Goal: Communication & Community: Answer question/provide support

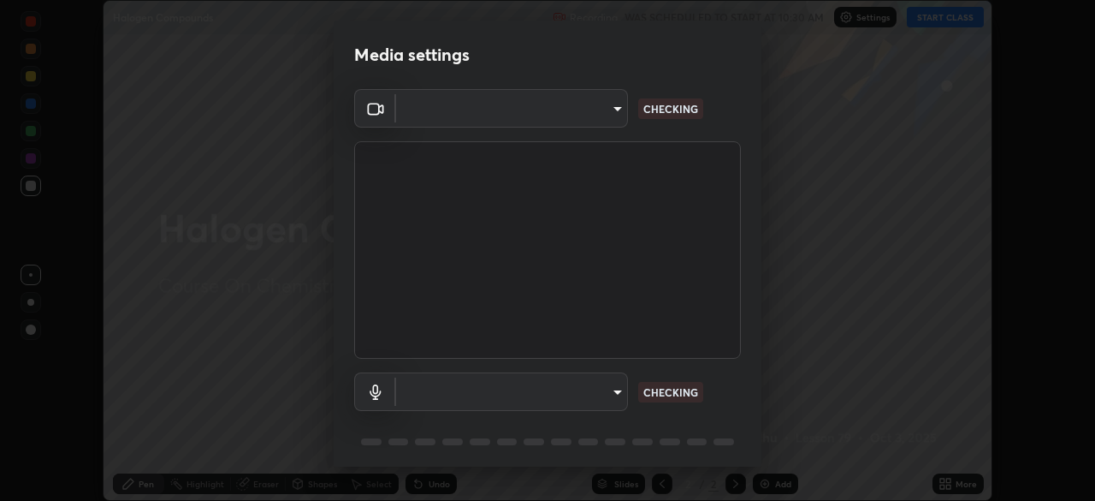
scroll to position [61, 0]
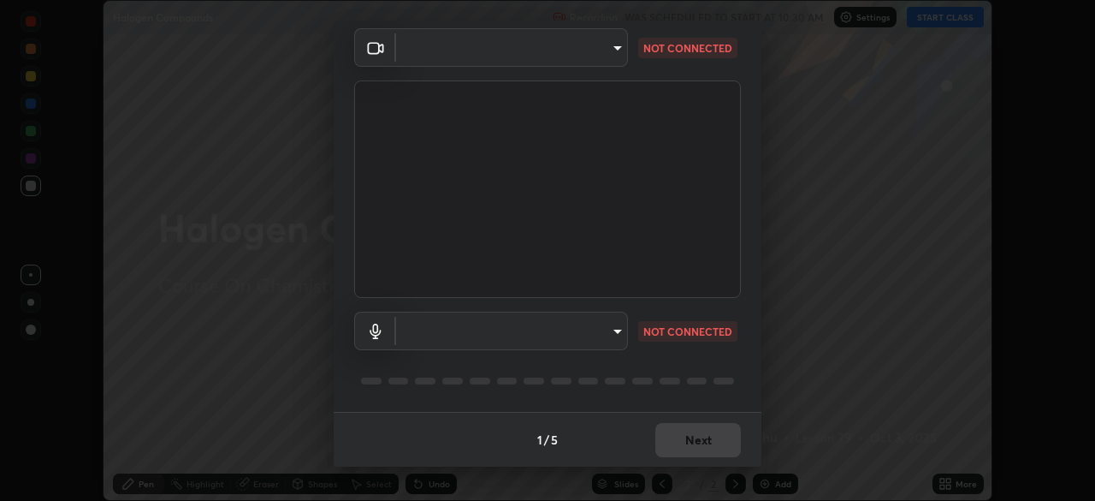
type input "30251ce0796c2ee0dc5d2d3dd8c2e2a63244bb54eceb0ee1850135d5fd661110"
type input "communications"
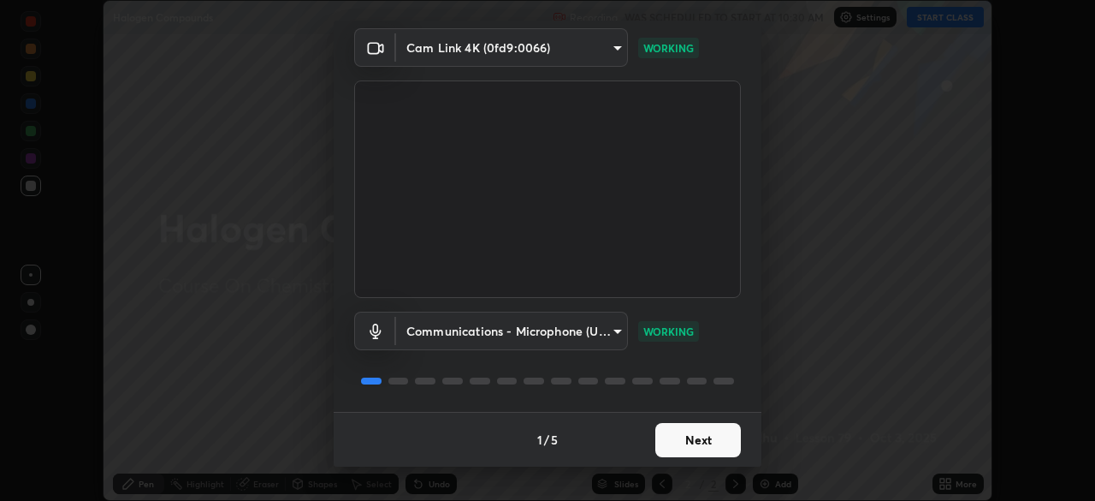
click at [696, 441] on button "Next" at bounding box center [698, 440] width 86 height 34
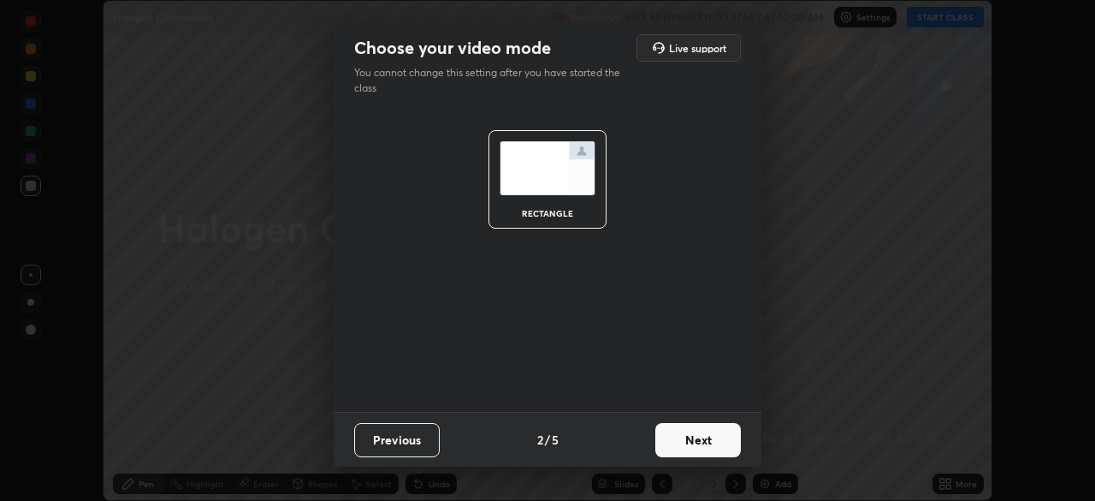
scroll to position [0, 0]
click at [701, 442] on button "Next" at bounding box center [698, 440] width 86 height 34
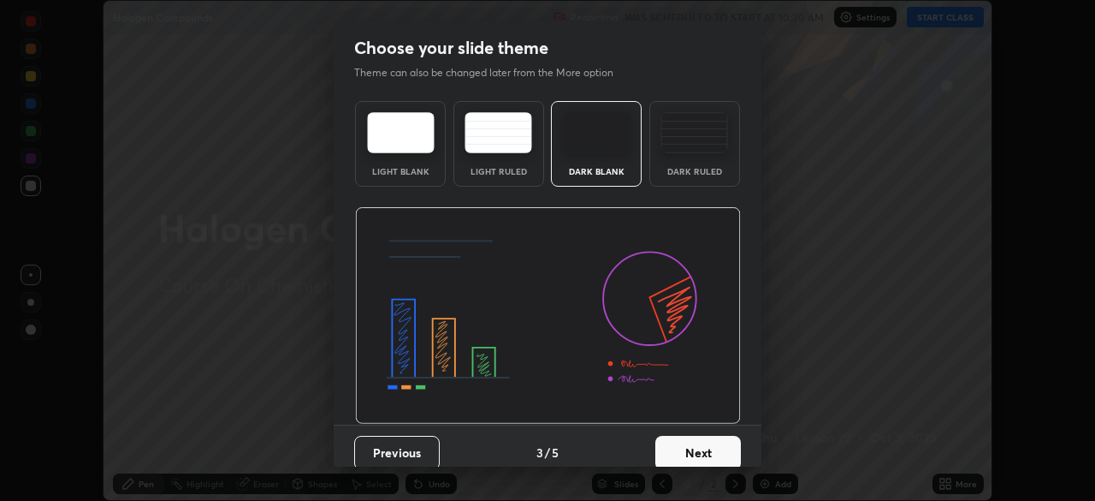
click at [702, 452] on button "Next" at bounding box center [698, 453] width 86 height 34
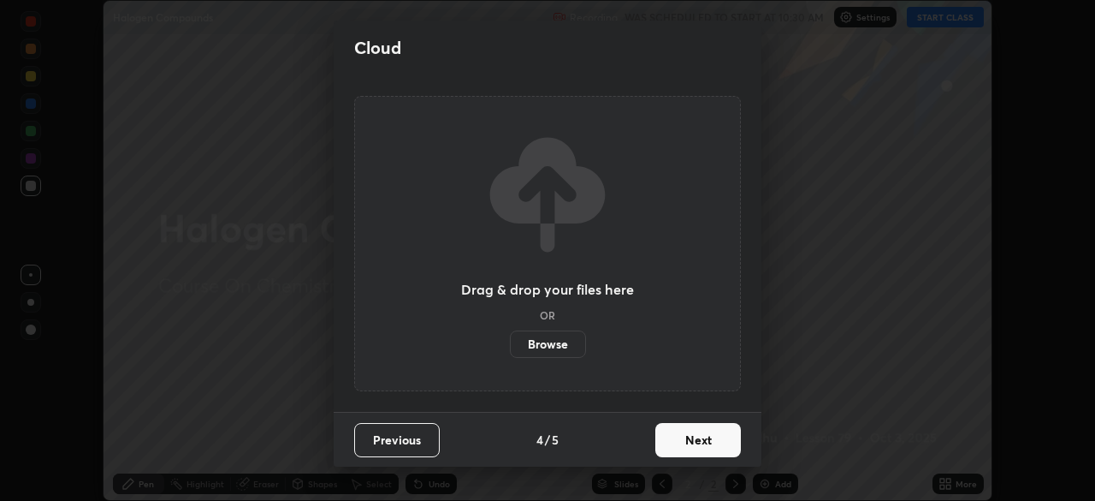
click at [705, 443] on button "Next" at bounding box center [698, 440] width 86 height 34
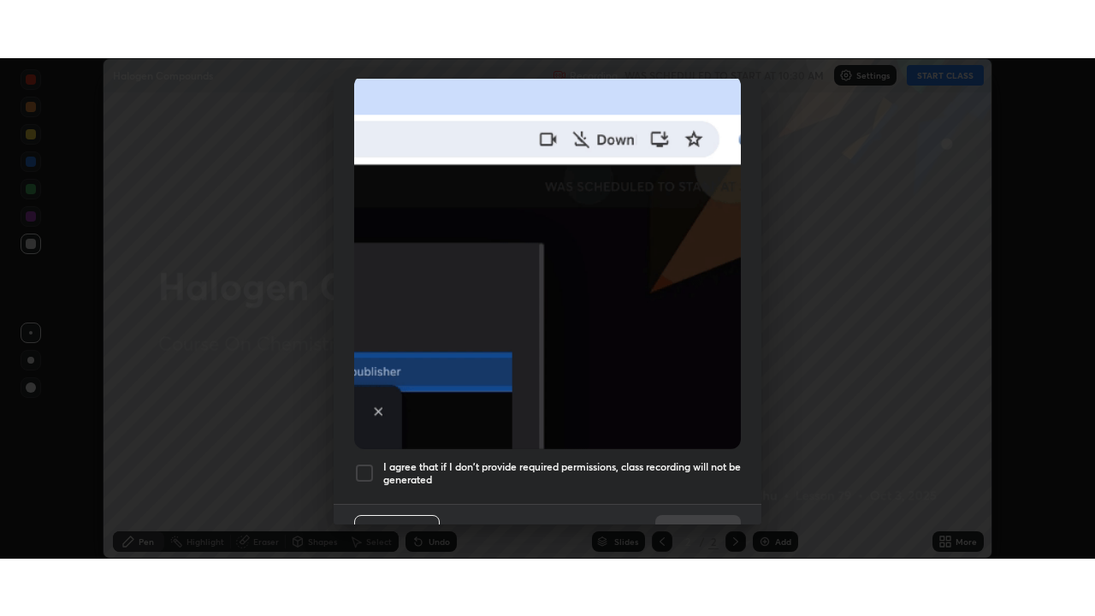
scroll to position [410, 0]
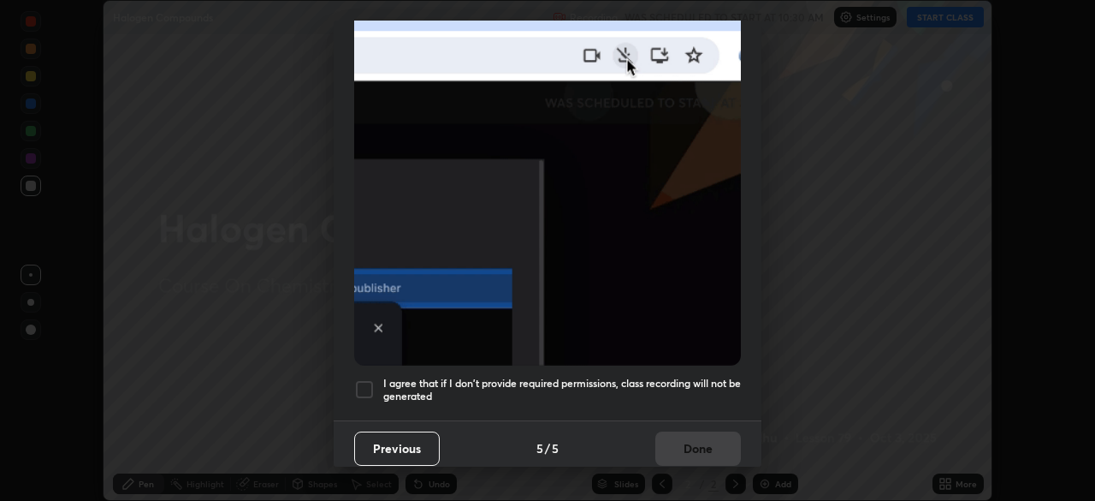
click at [368, 386] on div at bounding box center [364, 389] width 21 height 21
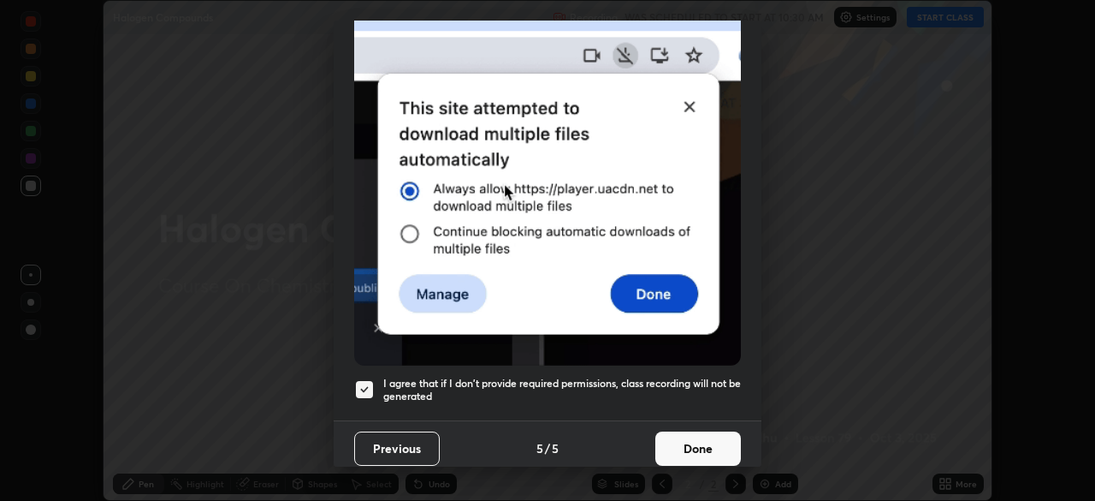
click at [701, 442] on button "Done" at bounding box center [698, 448] width 86 height 34
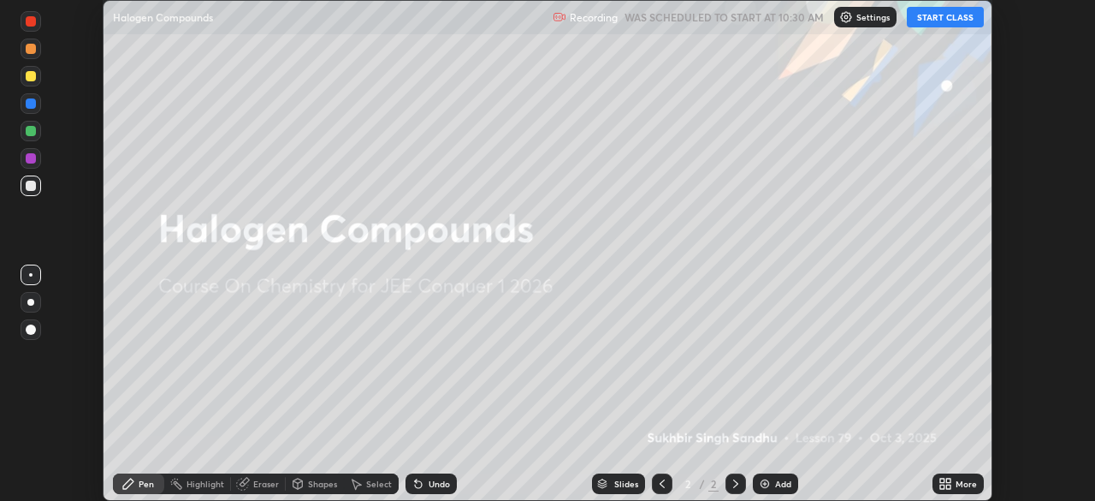
click at [776, 486] on div "Add" at bounding box center [783, 483] width 16 height 9
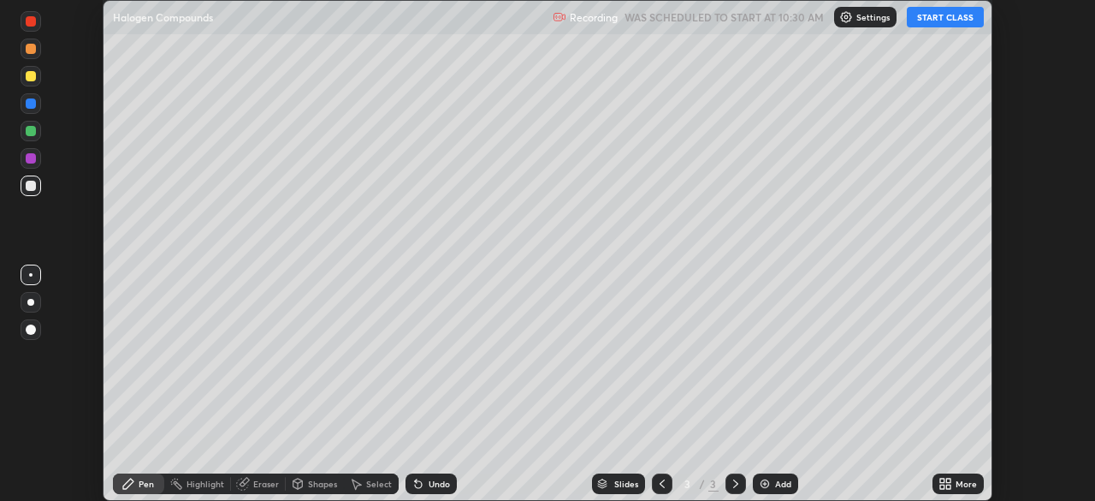
click at [944, 485] on icon at bounding box center [942, 486] width 4 height 4
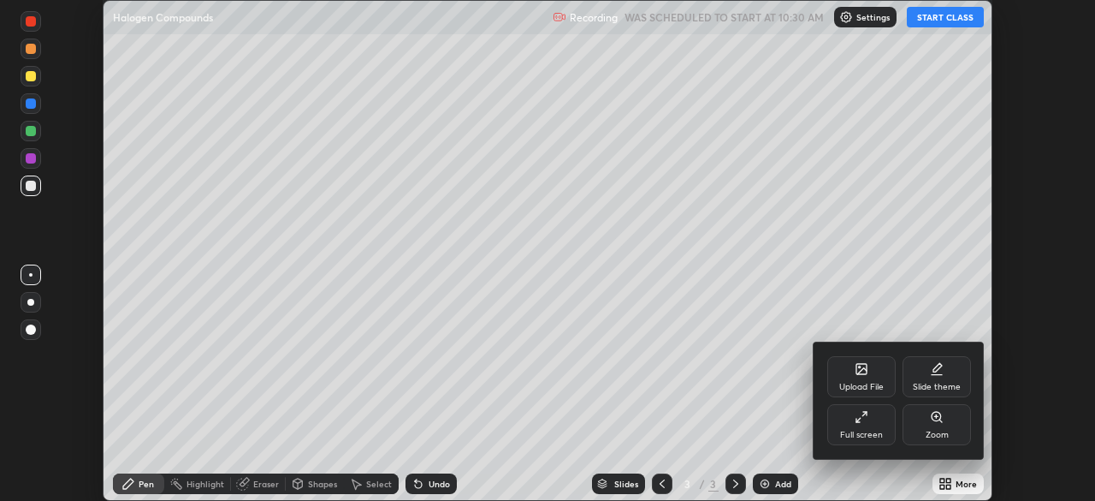
click at [881, 432] on div "Full screen" at bounding box center [861, 434] width 43 height 9
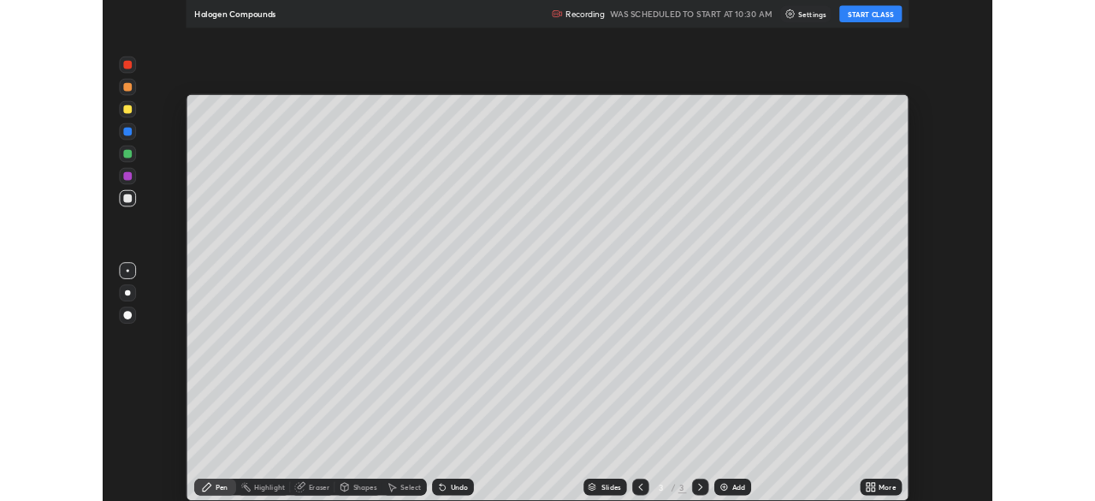
scroll to position [616, 1095]
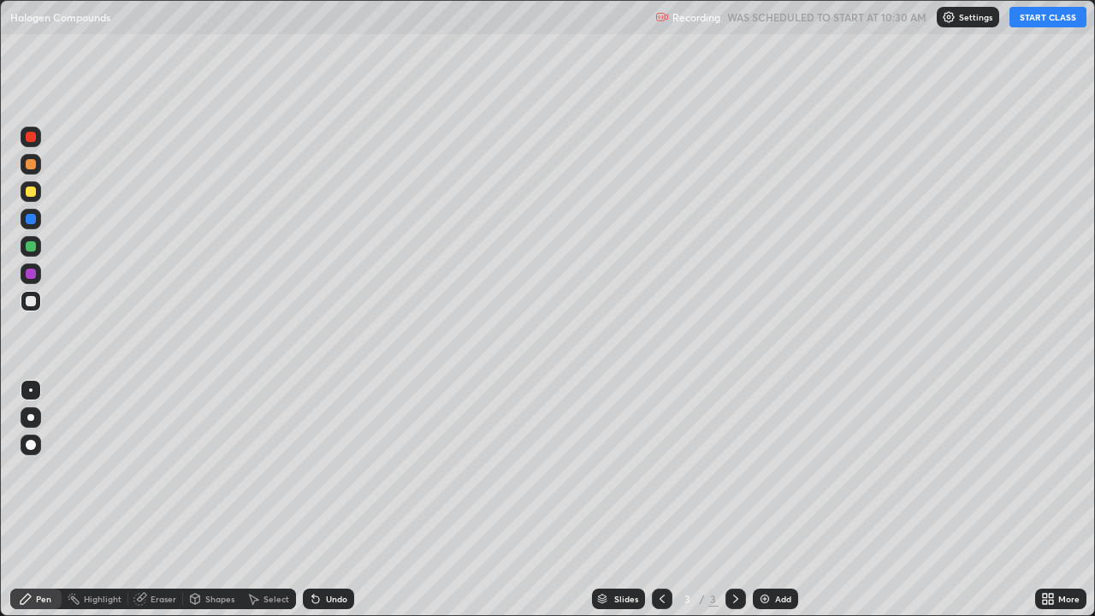
click at [1058, 20] on button "START CLASS" at bounding box center [1048, 17] width 77 height 21
click at [333, 500] on div "Undo" at bounding box center [336, 599] width 21 height 9
click at [336, 500] on div "Undo" at bounding box center [336, 599] width 21 height 9
click at [767, 500] on img at bounding box center [765, 599] width 14 height 14
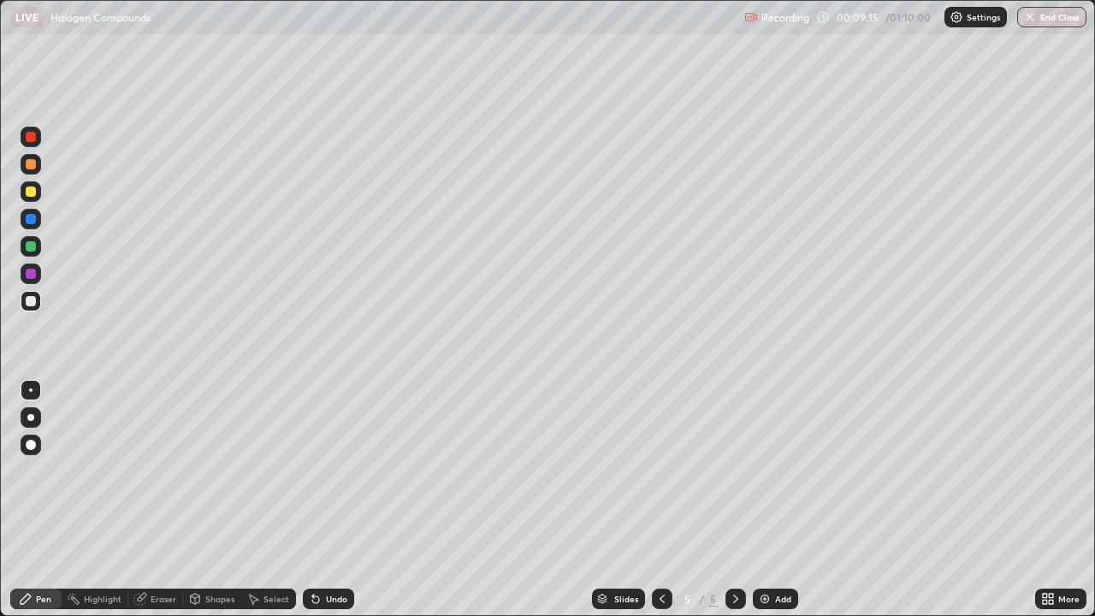
click at [773, 500] on div "Add" at bounding box center [775, 599] width 45 height 21
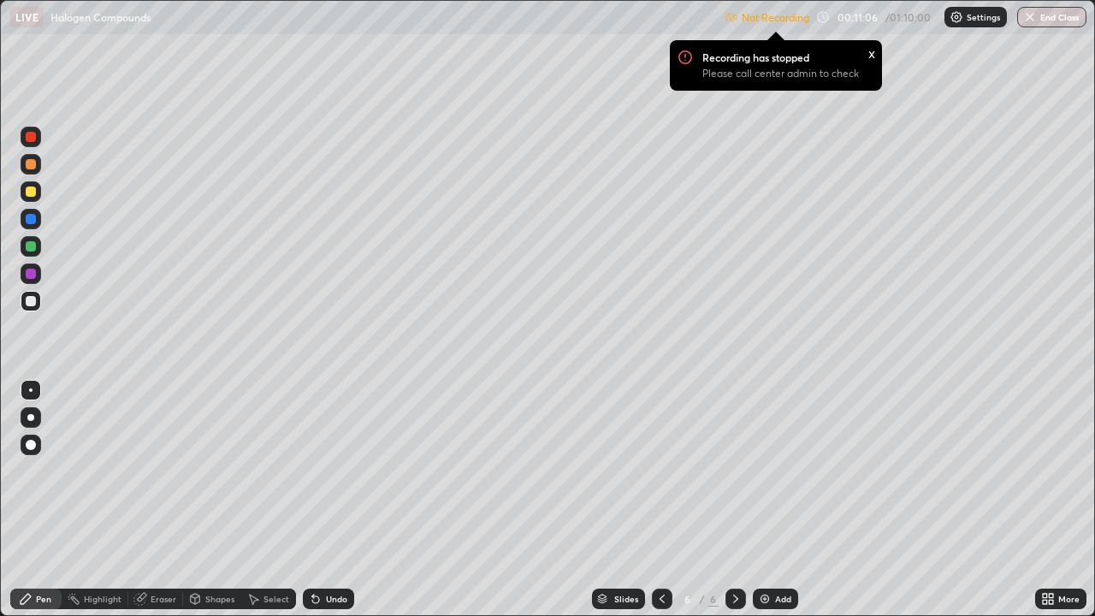
click at [1044, 500] on icon at bounding box center [1045, 596] width 4 height 4
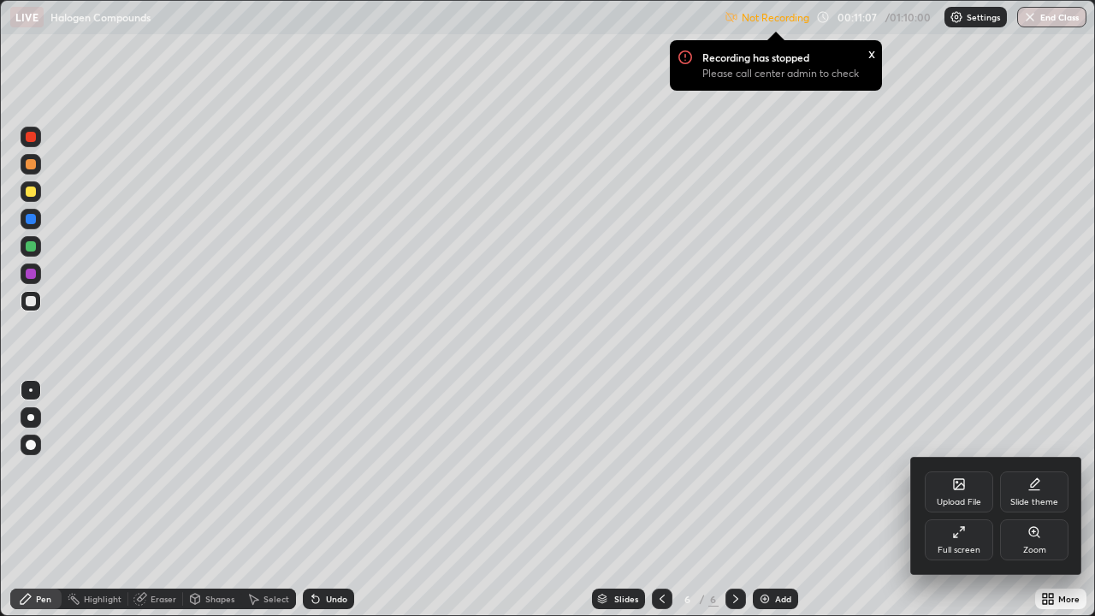
click at [963, 500] on icon at bounding box center [959, 532] width 14 height 14
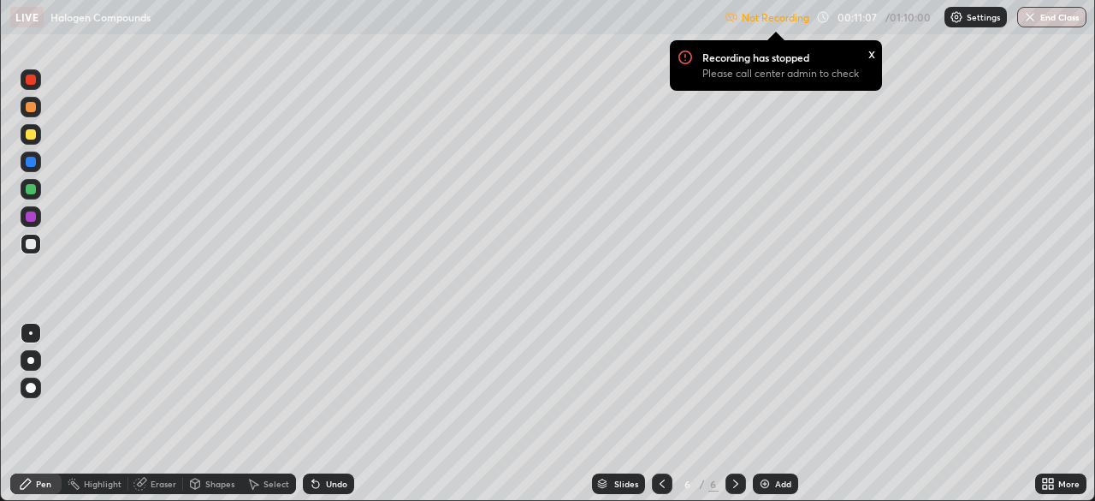
scroll to position [85067, 84472]
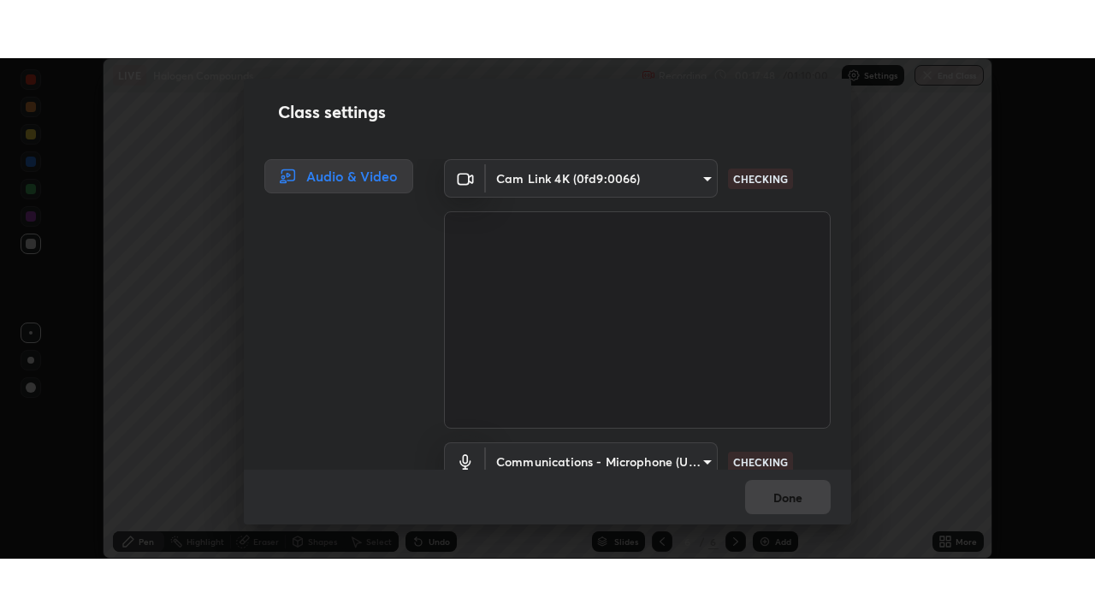
scroll to position [78, 0]
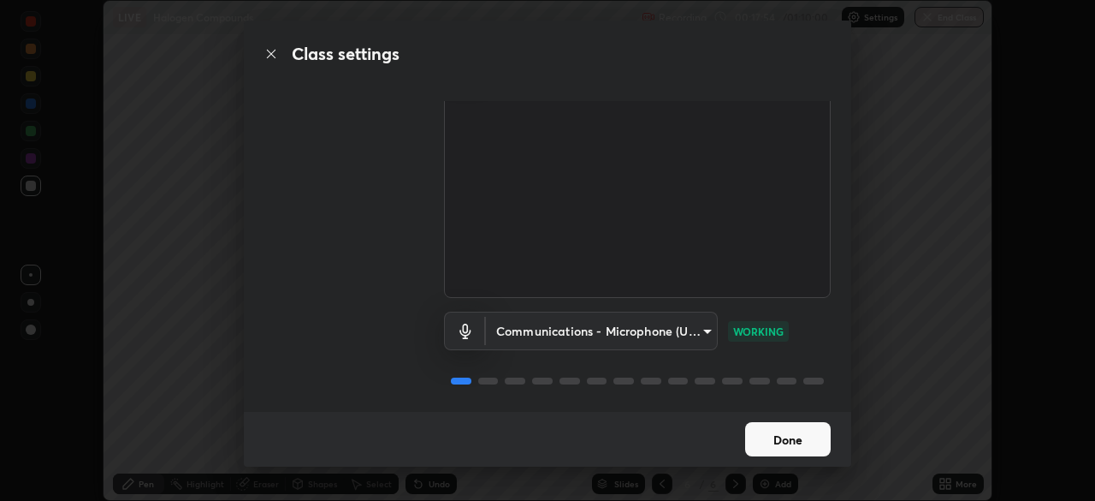
click at [797, 438] on button "Done" at bounding box center [788, 439] width 86 height 34
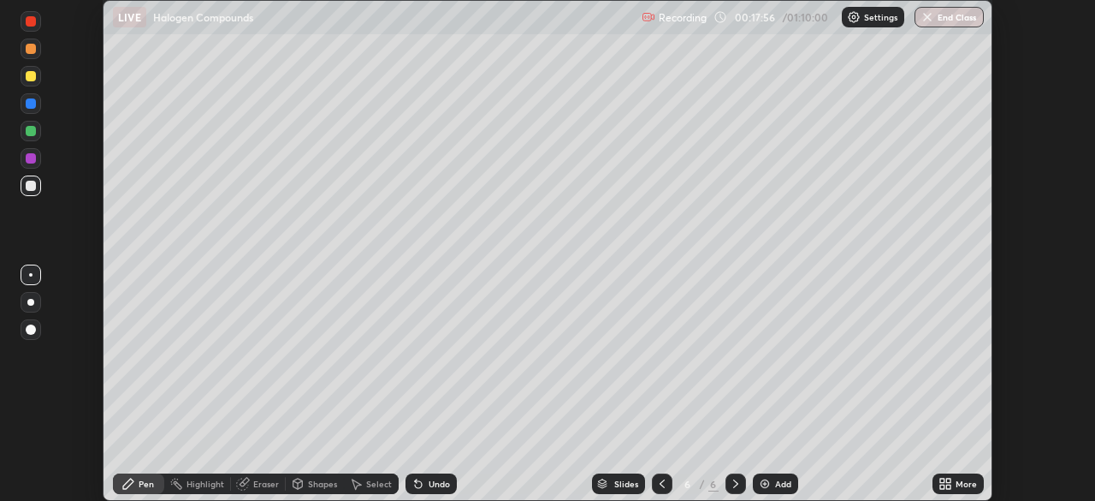
click at [941, 484] on icon at bounding box center [942, 486] width 4 height 4
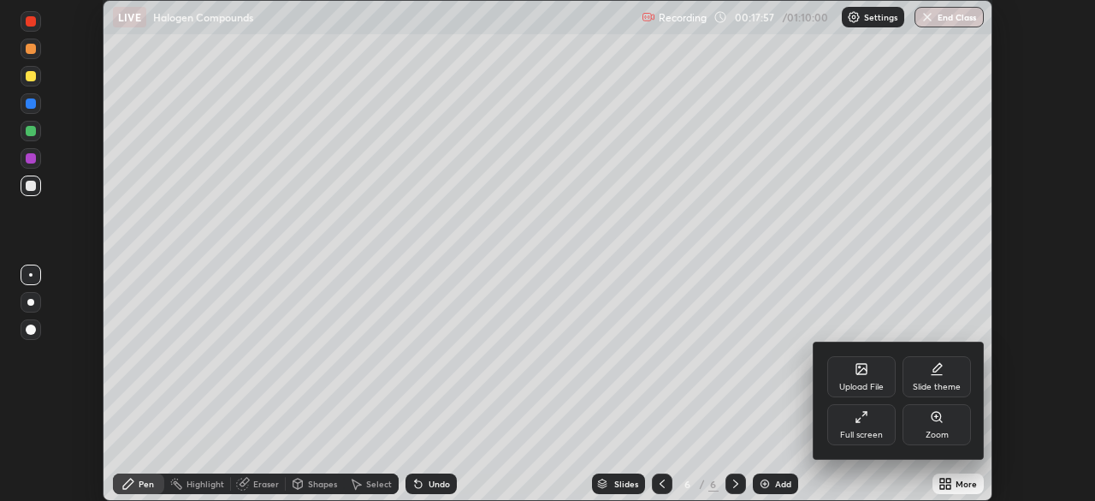
click at [863, 419] on icon at bounding box center [862, 417] width 14 height 14
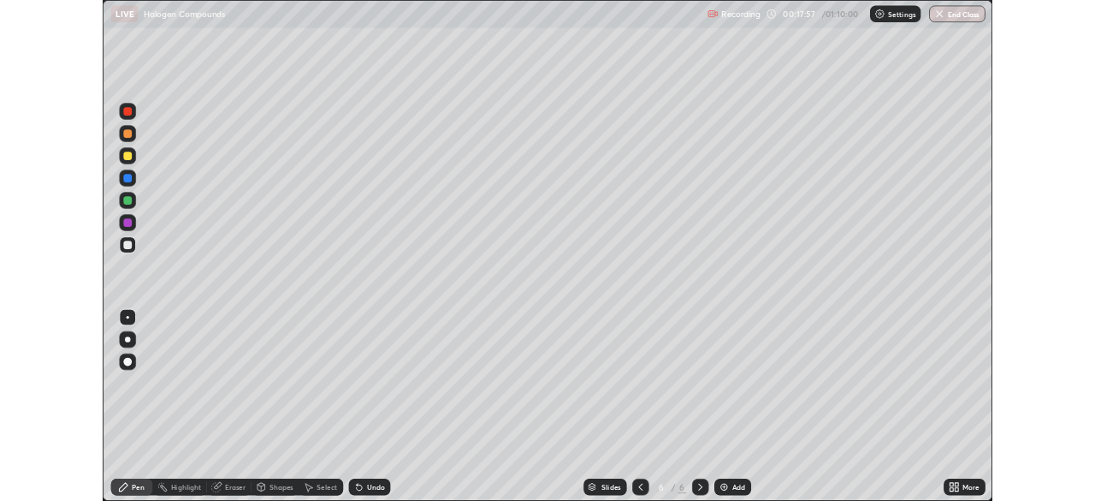
scroll to position [616, 1095]
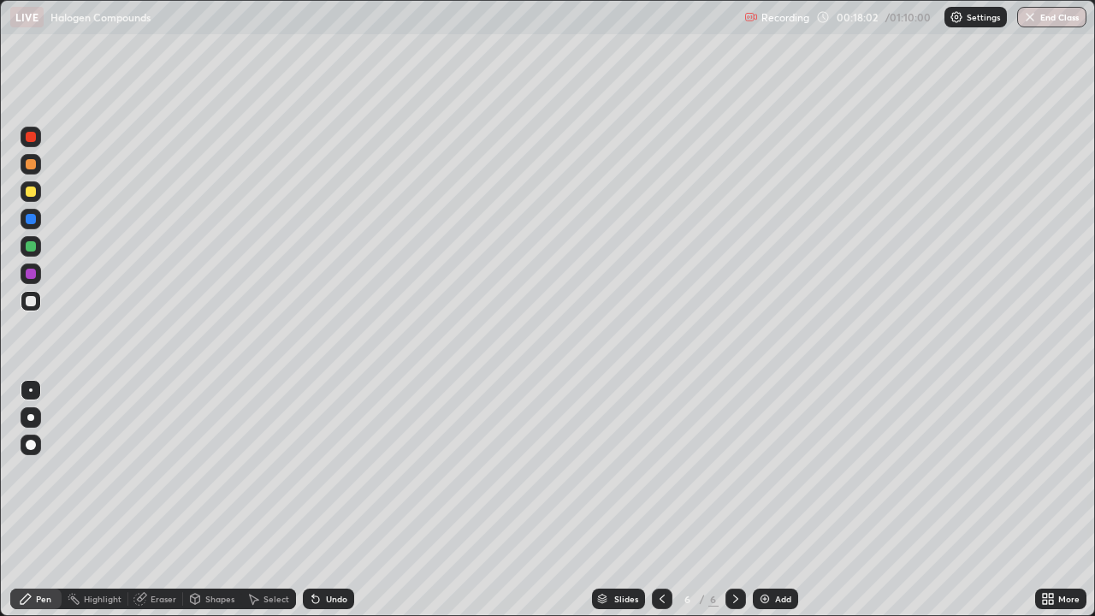
click at [769, 500] on img at bounding box center [765, 599] width 14 height 14
click at [328, 500] on div "Undo" at bounding box center [336, 599] width 21 height 9
click at [326, 500] on div "Undo" at bounding box center [336, 599] width 21 height 9
click at [328, 500] on div "Undo" at bounding box center [336, 599] width 21 height 9
click at [785, 500] on div "Add" at bounding box center [783, 599] width 16 height 9
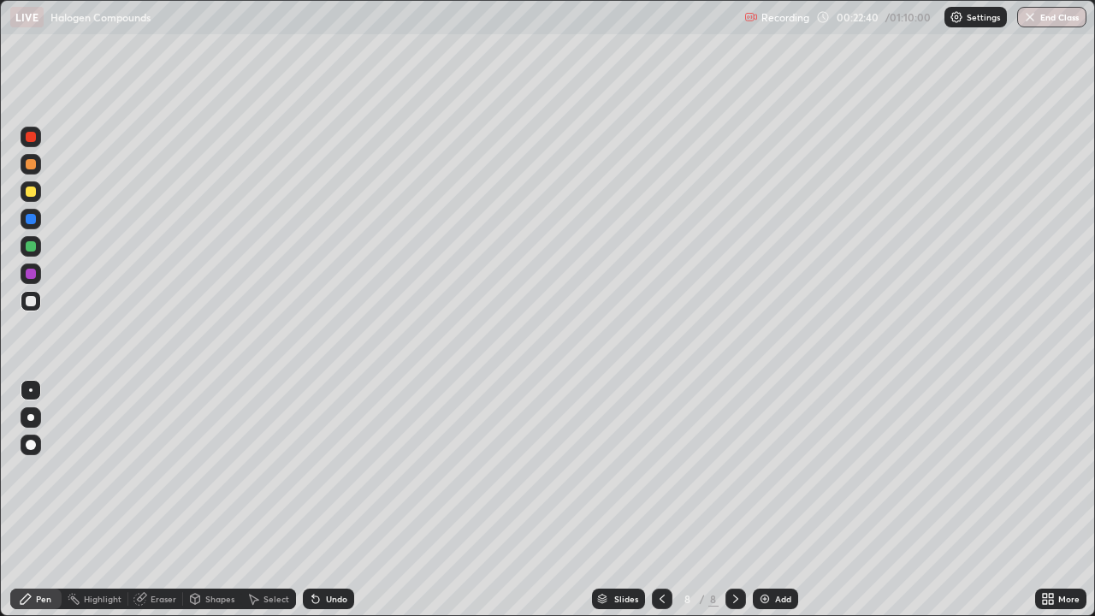
click at [766, 500] on img at bounding box center [765, 599] width 14 height 14
click at [337, 500] on div "Undo" at bounding box center [336, 599] width 21 height 9
click at [341, 500] on div "Undo" at bounding box center [336, 599] width 21 height 9
click at [337, 500] on div "Undo" at bounding box center [336, 599] width 21 height 9
click at [780, 500] on div "Add" at bounding box center [783, 599] width 16 height 9
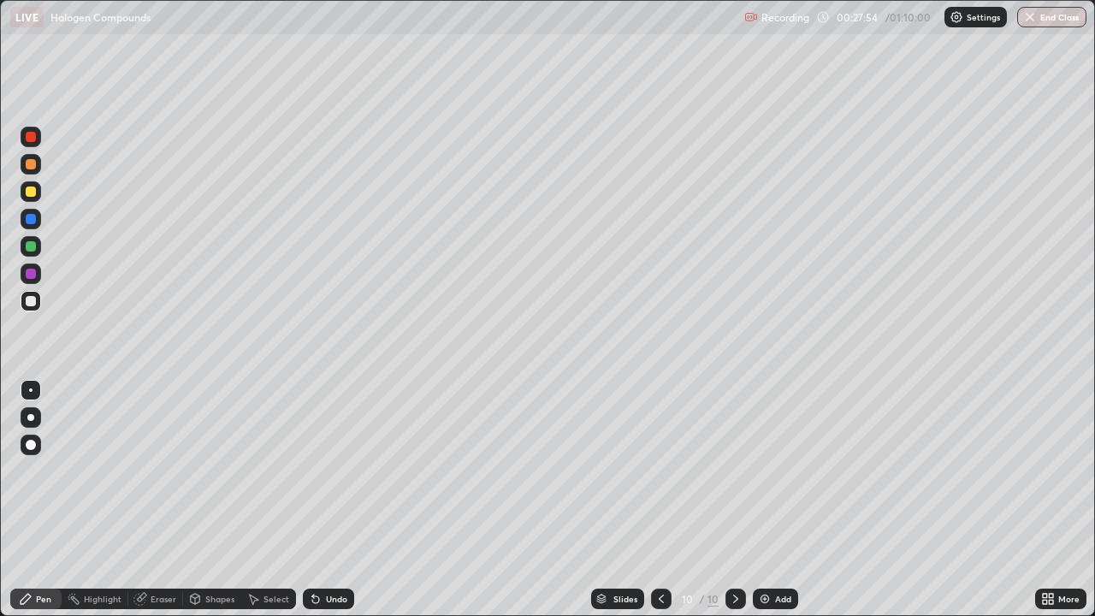
click at [780, 500] on div "Add" at bounding box center [775, 599] width 45 height 21
click at [337, 500] on div "Undo" at bounding box center [328, 599] width 51 height 21
click at [775, 500] on div "Add" at bounding box center [783, 599] width 16 height 9
click at [765, 500] on img at bounding box center [765, 599] width 14 height 14
click at [343, 500] on div "Undo" at bounding box center [336, 599] width 21 height 9
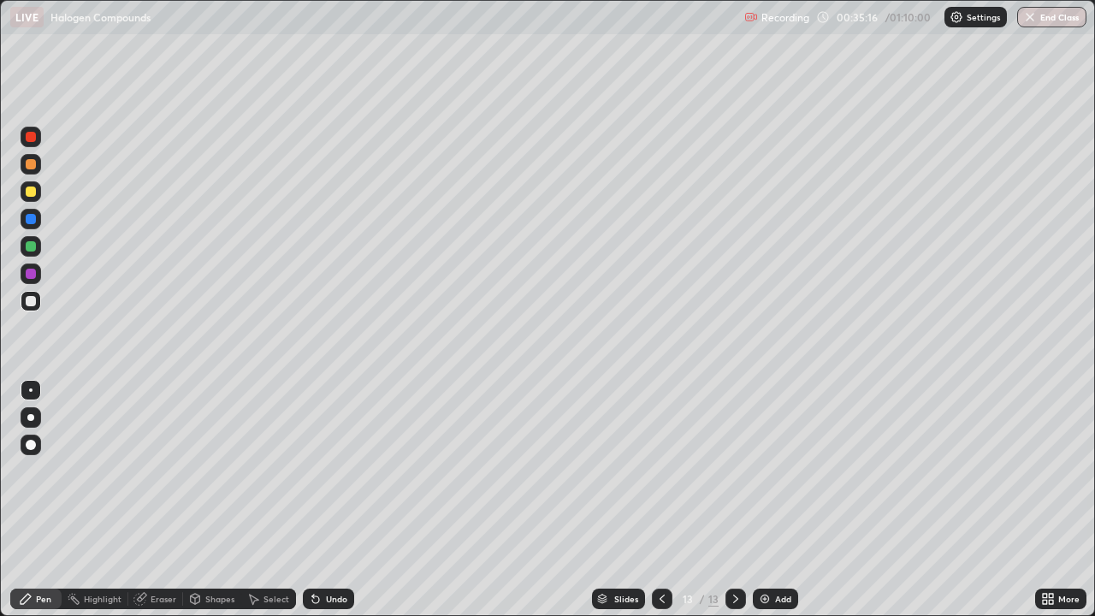
click at [768, 500] on img at bounding box center [765, 599] width 14 height 14
click at [319, 500] on icon at bounding box center [316, 599] width 14 height 14
click at [339, 500] on div "Undo" at bounding box center [336, 599] width 21 height 9
click at [777, 500] on div "Add" at bounding box center [775, 599] width 45 height 21
click at [761, 500] on img at bounding box center [765, 599] width 14 height 14
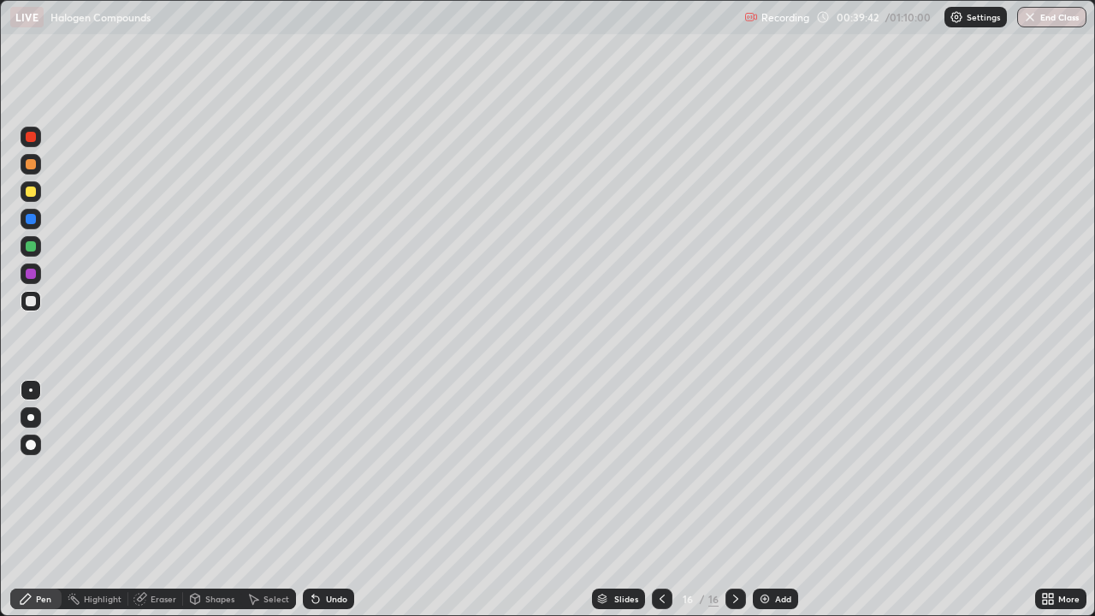
click at [342, 500] on div "Undo" at bounding box center [336, 599] width 21 height 9
click at [783, 500] on div "Add" at bounding box center [783, 599] width 16 height 9
click at [335, 500] on div "Undo" at bounding box center [336, 599] width 21 height 9
click at [786, 500] on div "Add" at bounding box center [783, 599] width 16 height 9
click at [336, 500] on div "Undo" at bounding box center [336, 599] width 21 height 9
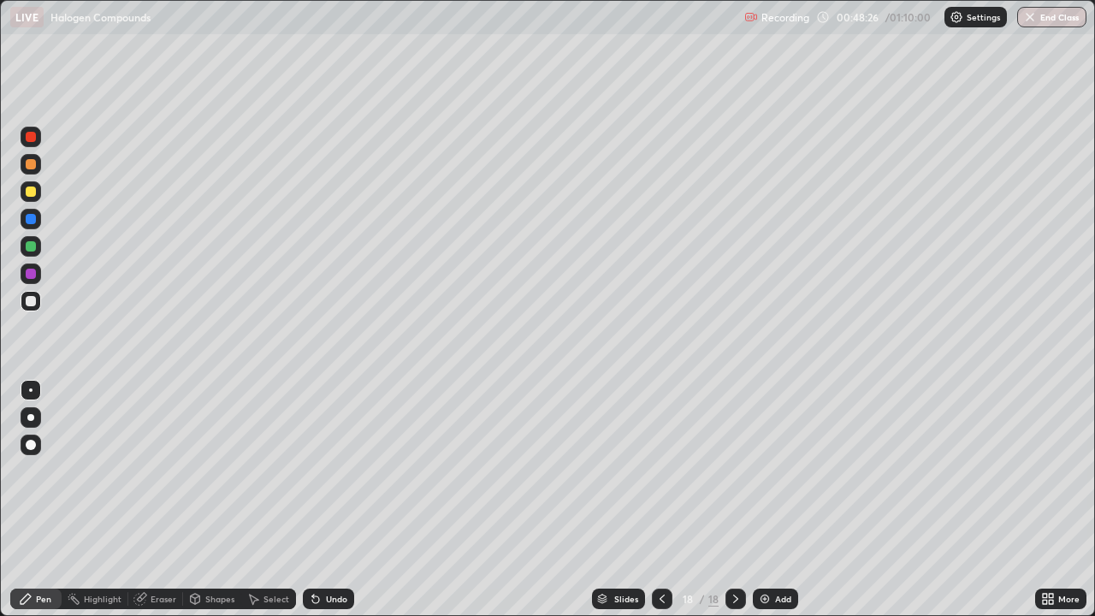
click at [337, 500] on div "Undo" at bounding box center [336, 599] width 21 height 9
click at [333, 500] on div "Undo" at bounding box center [336, 599] width 21 height 9
click at [975, 500] on div "Slides 18 / 18 Add" at bounding box center [694, 599] width 681 height 34
click at [977, 500] on div "Slides 18 / 18 Add" at bounding box center [694, 599] width 681 height 34
click at [979, 500] on div "Slides 18 / 18 Add" at bounding box center [694, 599] width 681 height 34
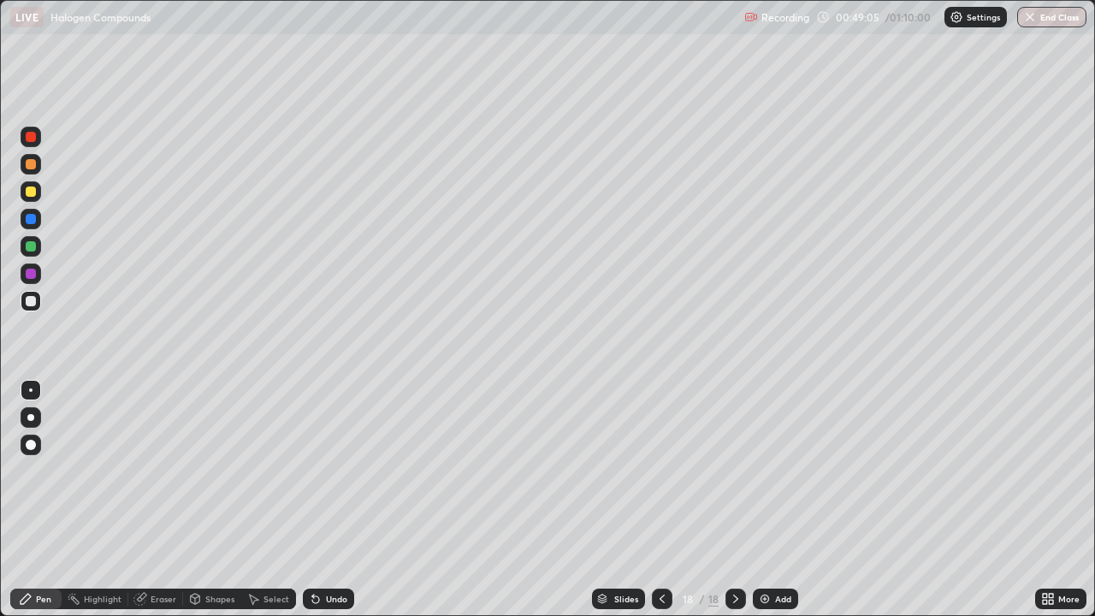
click at [973, 500] on div "Slides 18 / 18 Add" at bounding box center [694, 599] width 681 height 34
click at [162, 500] on div "Eraser" at bounding box center [164, 599] width 26 height 9
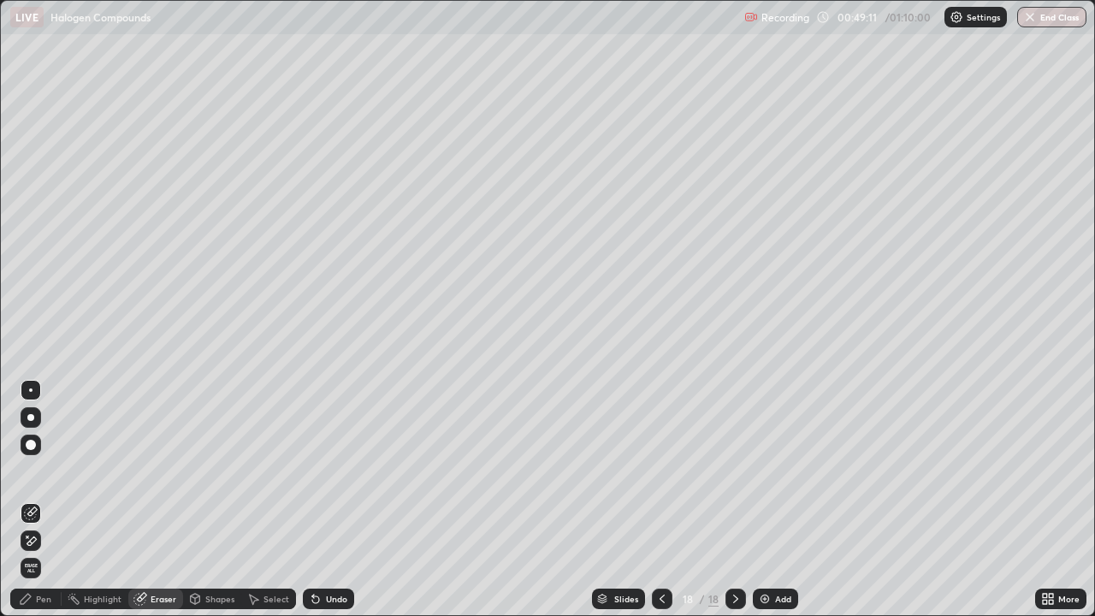
click at [973, 500] on div "Slides 18 / 18 Add" at bounding box center [694, 599] width 681 height 34
click at [975, 500] on div "Slides 18 / 18 Add" at bounding box center [694, 599] width 681 height 34
click at [53, 500] on div "Pen" at bounding box center [35, 599] width 51 height 21
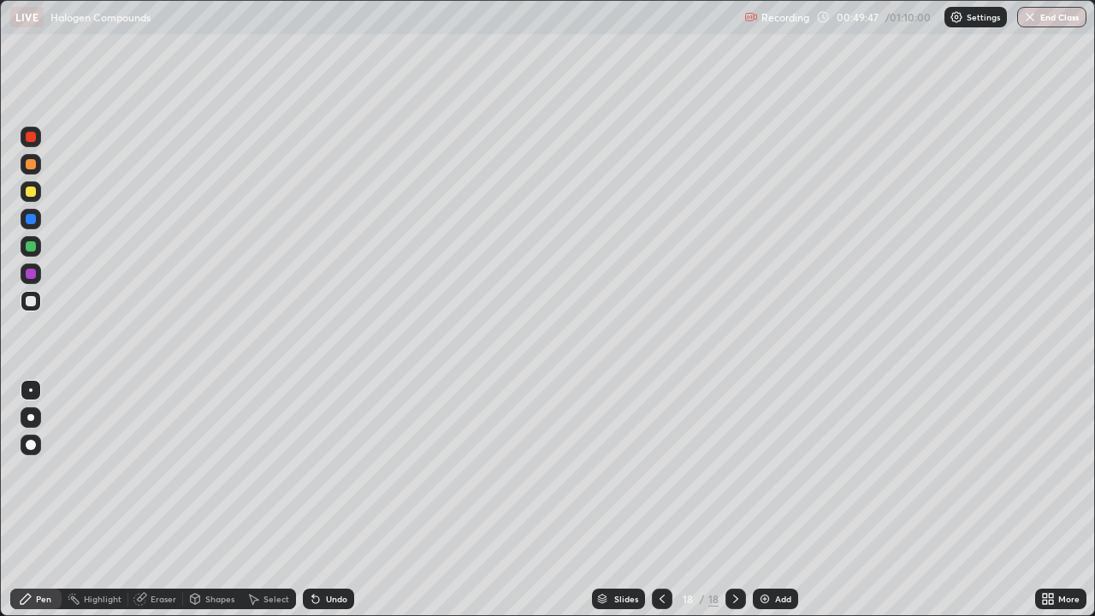
click at [780, 500] on div "Add" at bounding box center [783, 599] width 16 height 9
click at [312, 500] on icon at bounding box center [315, 599] width 7 height 7
click at [776, 500] on div "Add" at bounding box center [775, 599] width 45 height 21
click at [326, 500] on div "Undo" at bounding box center [336, 599] width 21 height 9
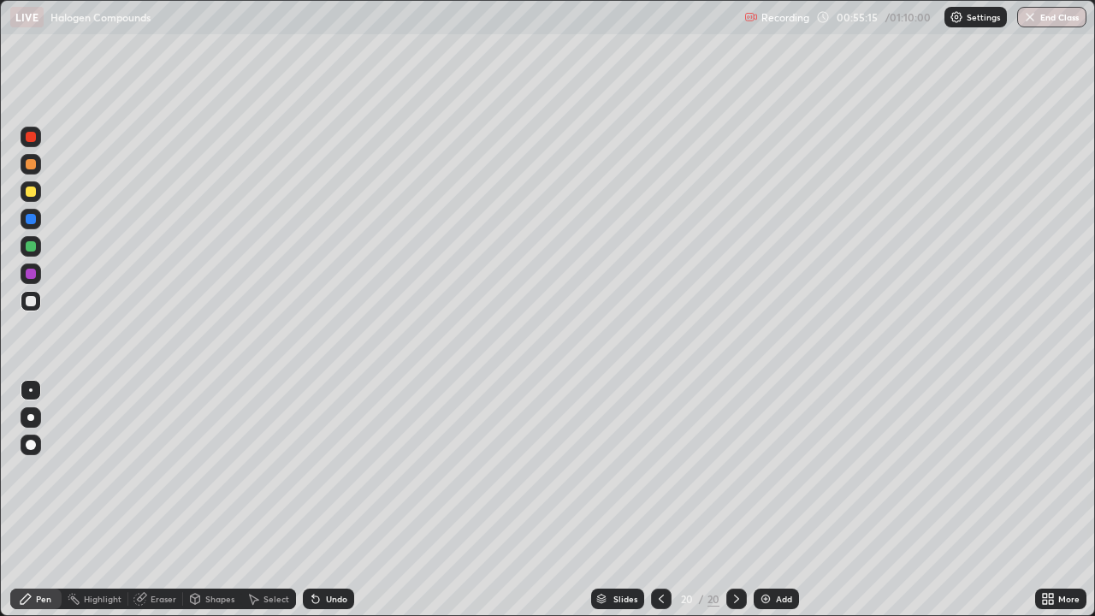
click at [335, 500] on div "Undo" at bounding box center [336, 599] width 21 height 9
click at [769, 500] on div "Add" at bounding box center [776, 599] width 45 height 21
click at [788, 500] on div "Add" at bounding box center [783, 599] width 16 height 9
click at [331, 500] on div "Undo" at bounding box center [336, 599] width 21 height 9
click at [335, 500] on div "Undo" at bounding box center [336, 599] width 21 height 9
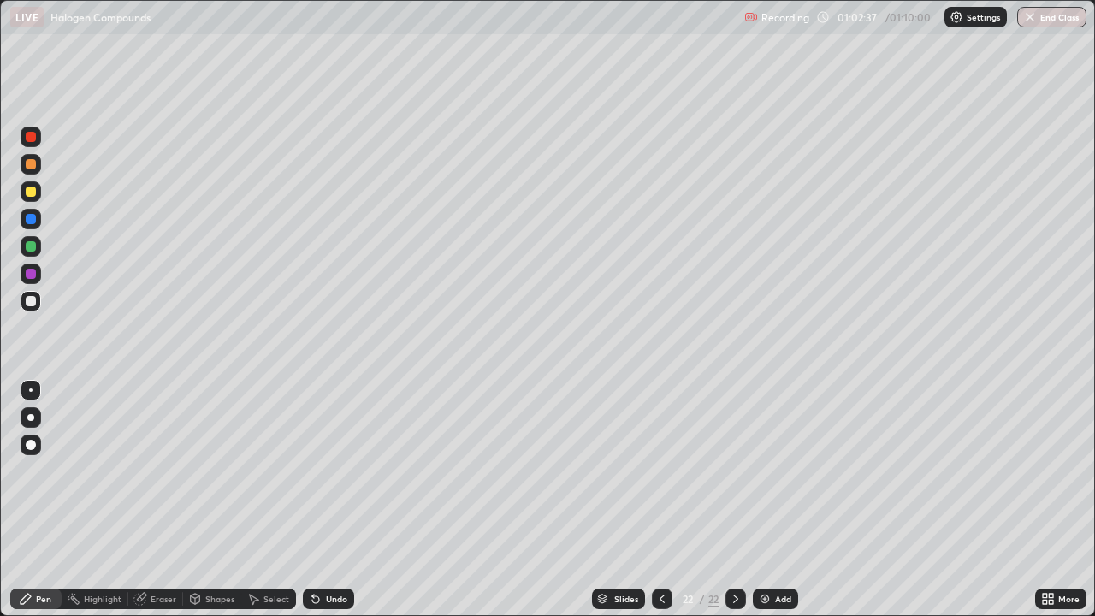
click at [780, 500] on div "Add" at bounding box center [783, 599] width 16 height 9
click at [1035, 17] on img "button" at bounding box center [1031, 17] width 14 height 14
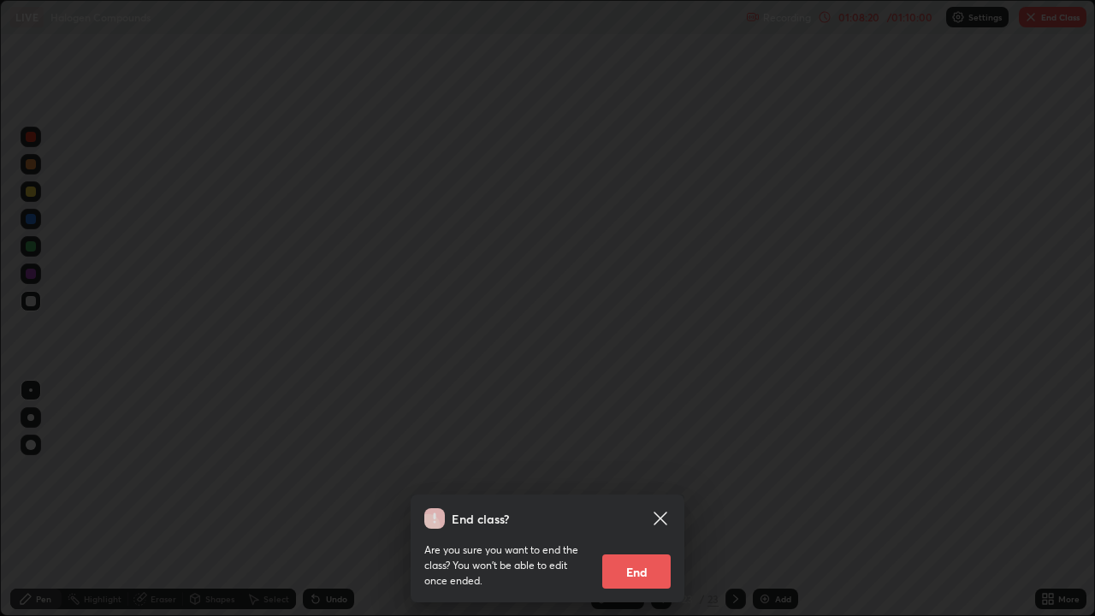
click at [639, 500] on button "End" at bounding box center [636, 571] width 68 height 34
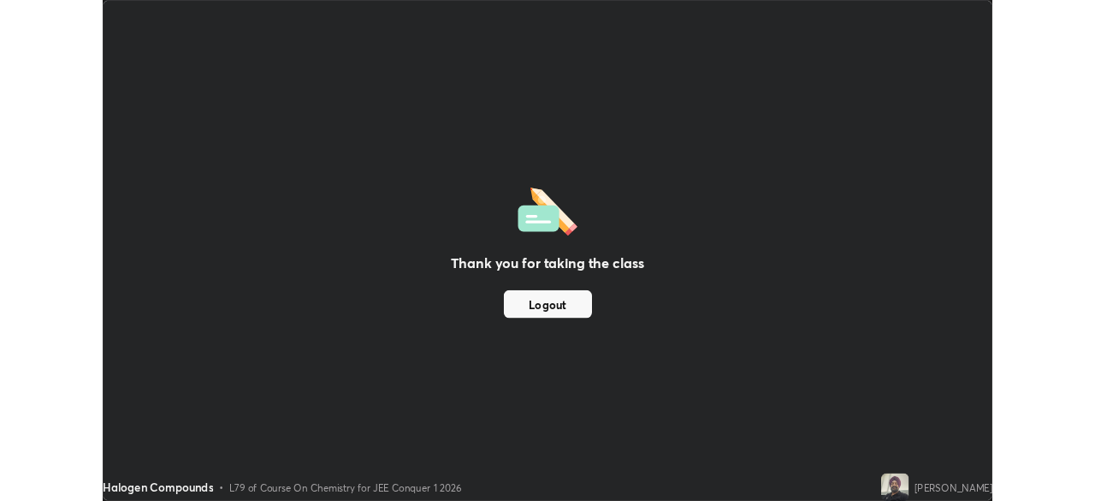
scroll to position [85067, 84472]
